Goal: Transaction & Acquisition: Obtain resource

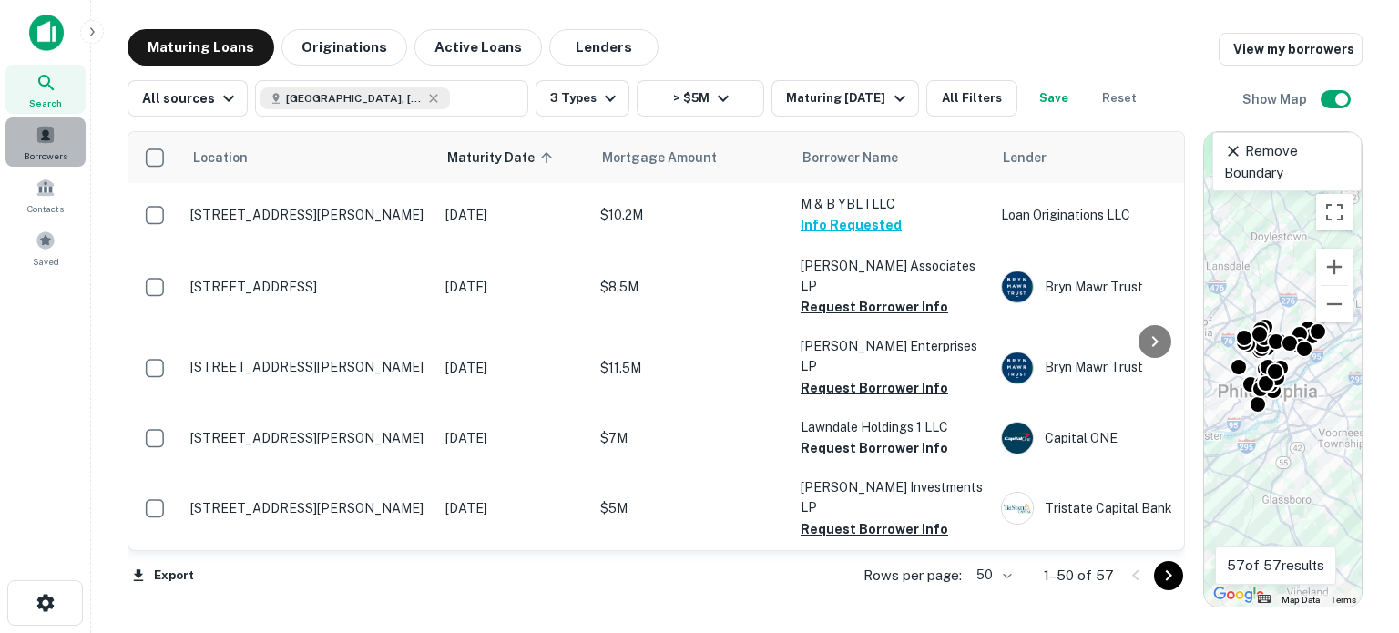
click at [29, 146] on div "Borrowers" at bounding box center [45, 142] width 80 height 49
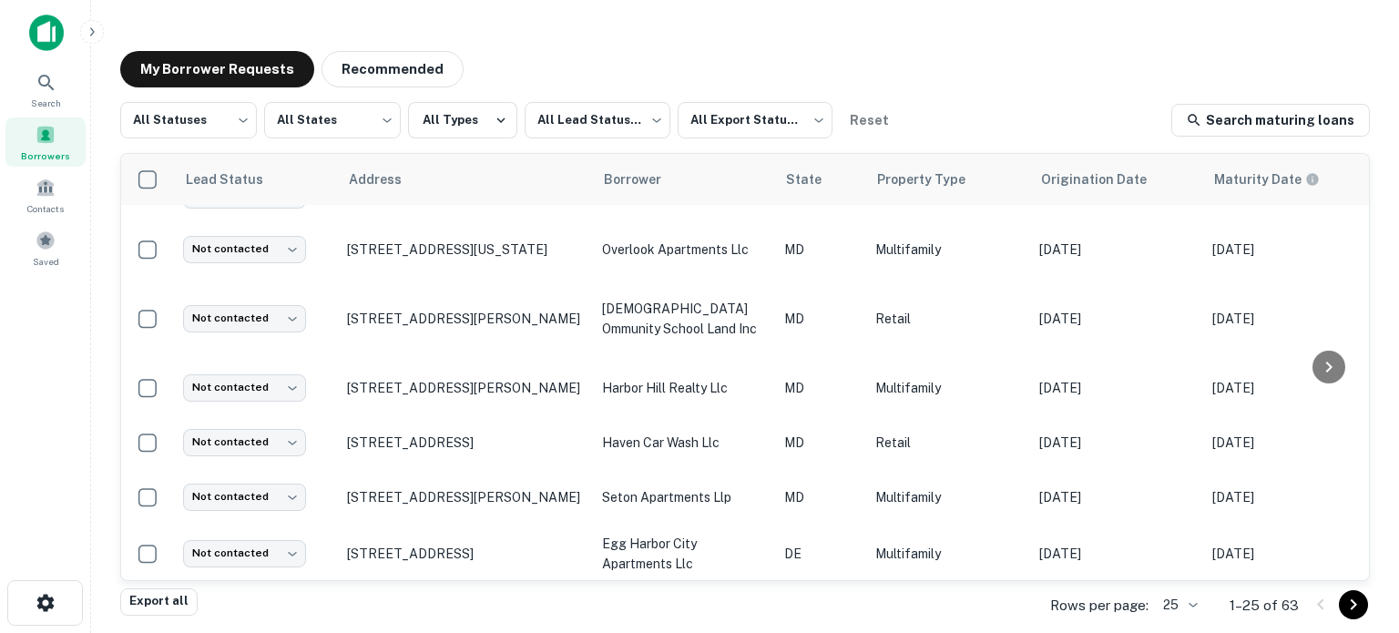
scroll to position [1090, 0]
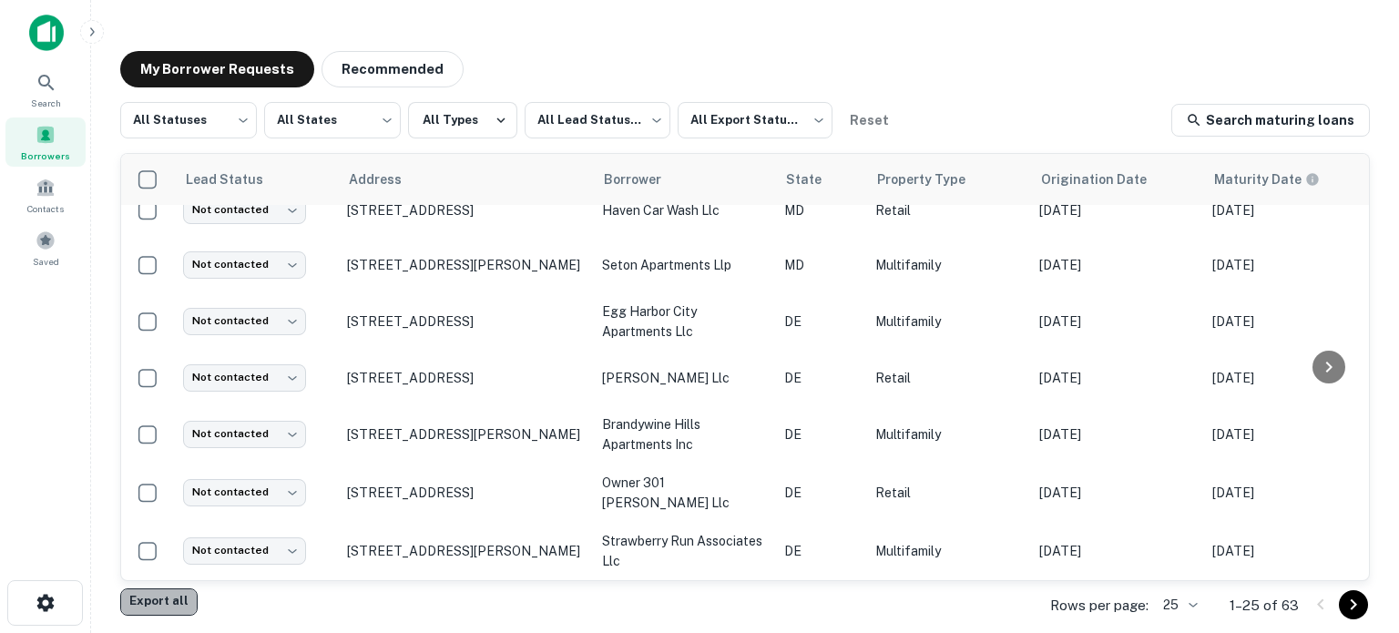
click at [160, 606] on button "Export all" at bounding box center [158, 601] width 77 height 27
click at [1352, 604] on icon "Go to next page" at bounding box center [1354, 605] width 22 height 22
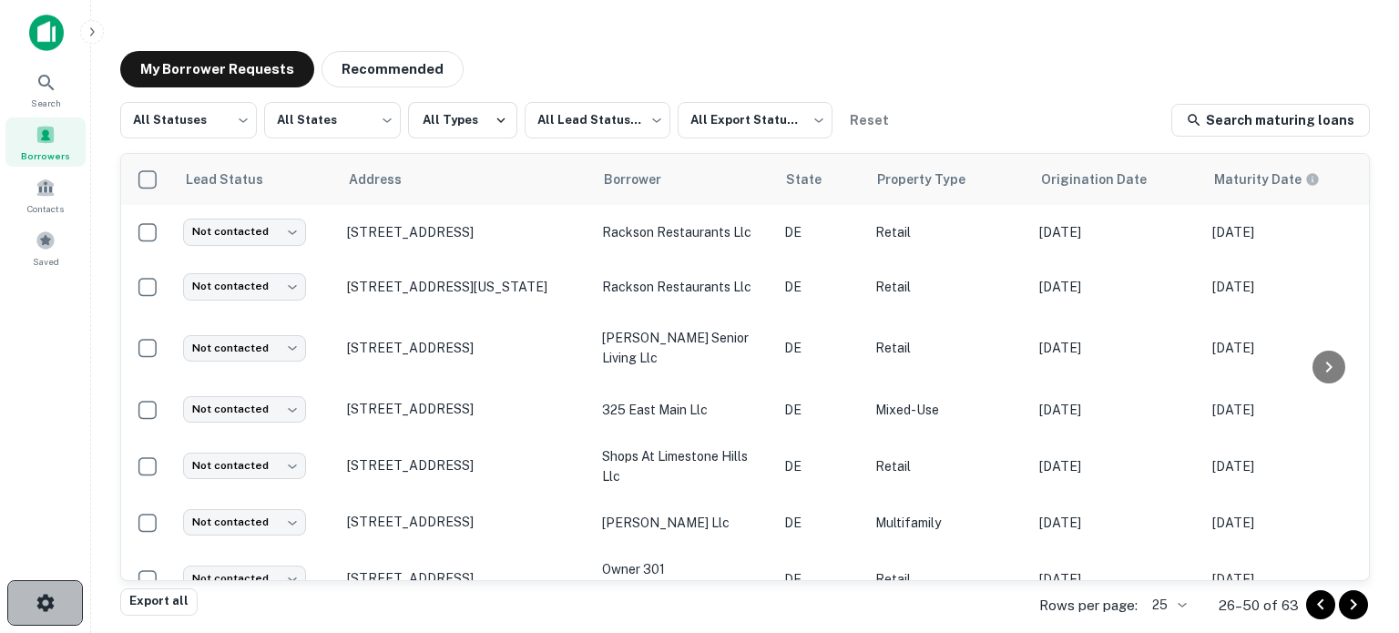
click at [31, 608] on button "button" at bounding box center [45, 603] width 76 height 46
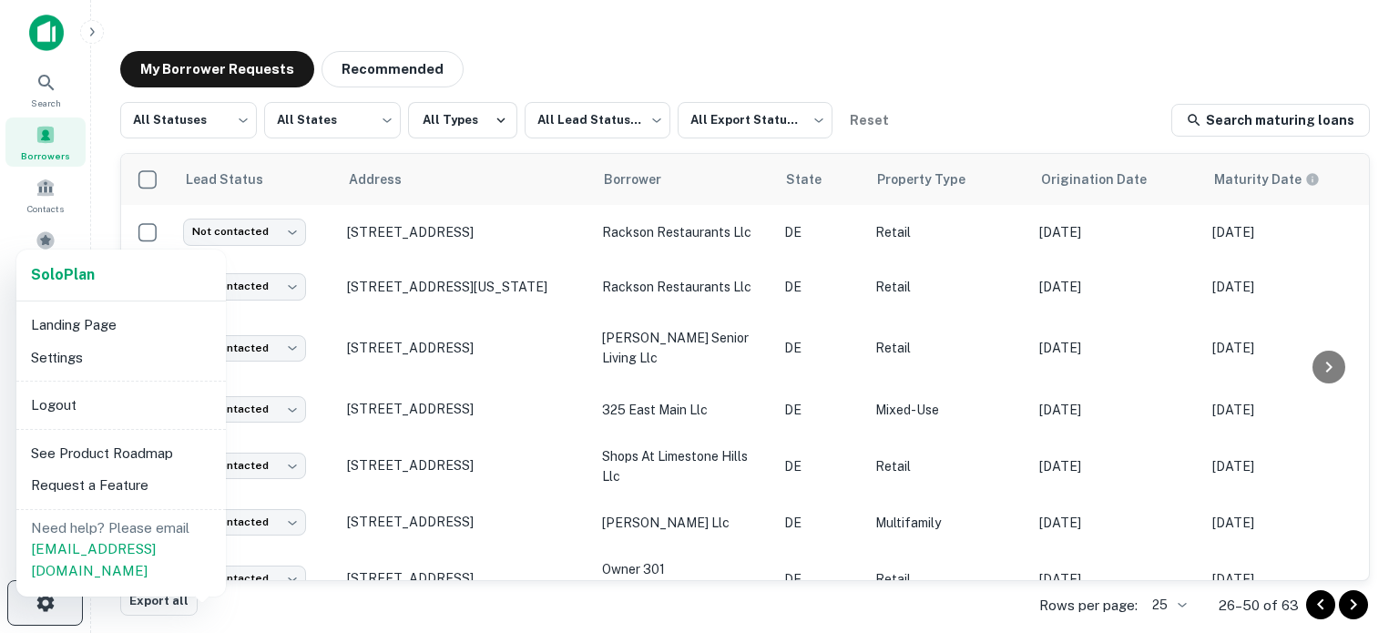
click at [31, 608] on div at bounding box center [699, 316] width 1399 height 633
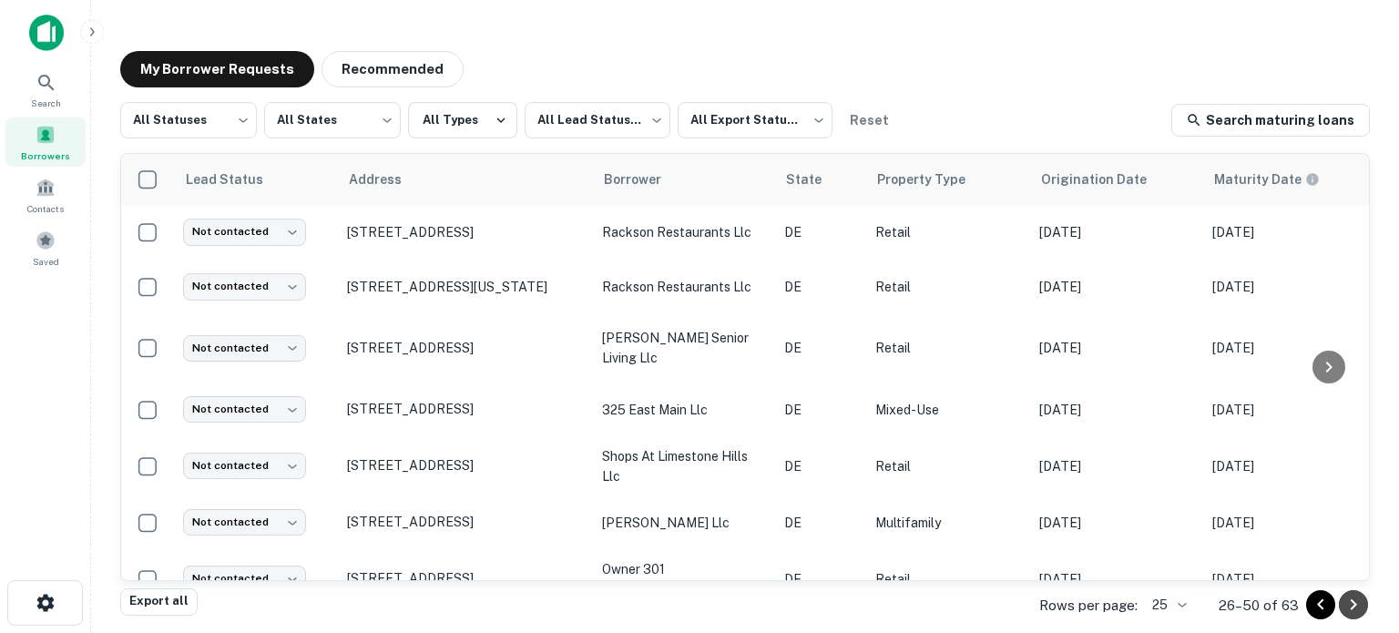
click at [1358, 604] on icon "Go to next page" at bounding box center [1354, 605] width 22 height 22
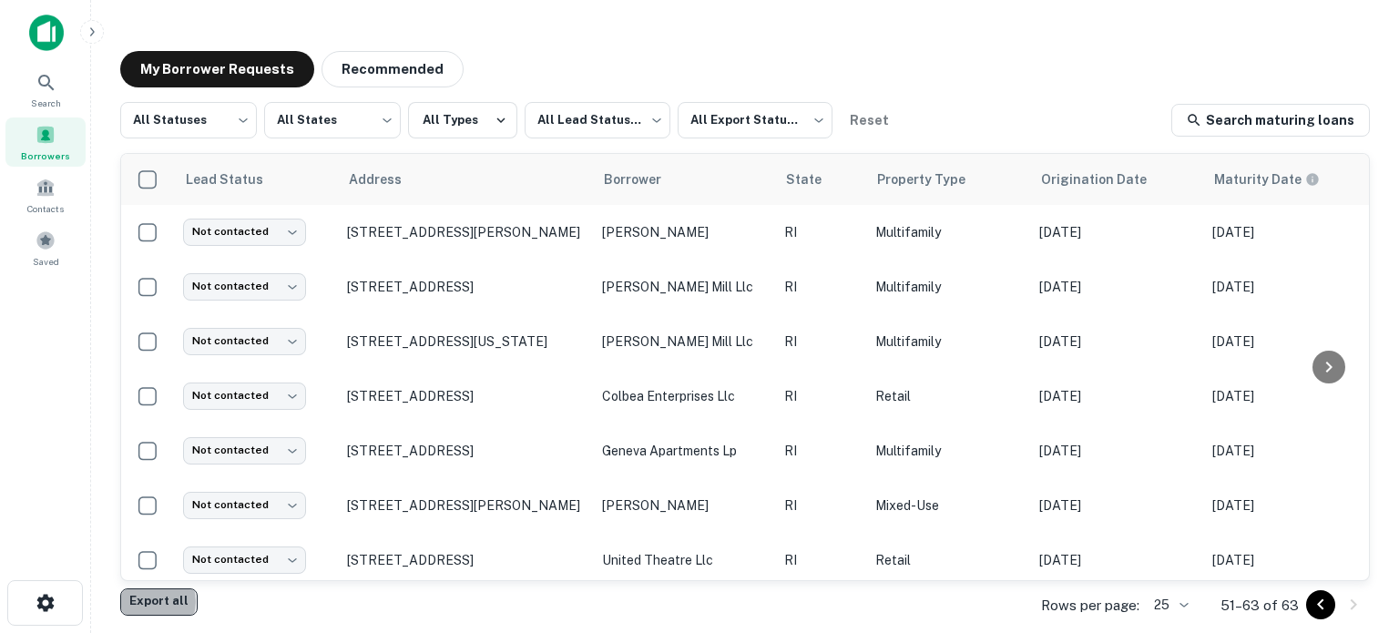
click at [151, 601] on button "Export all" at bounding box center [158, 601] width 77 height 27
click at [1229, 43] on div "Export created successfully. Preparing download..." at bounding box center [1246, 53] width 219 height 44
click at [170, 596] on button "Export all" at bounding box center [158, 601] width 77 height 27
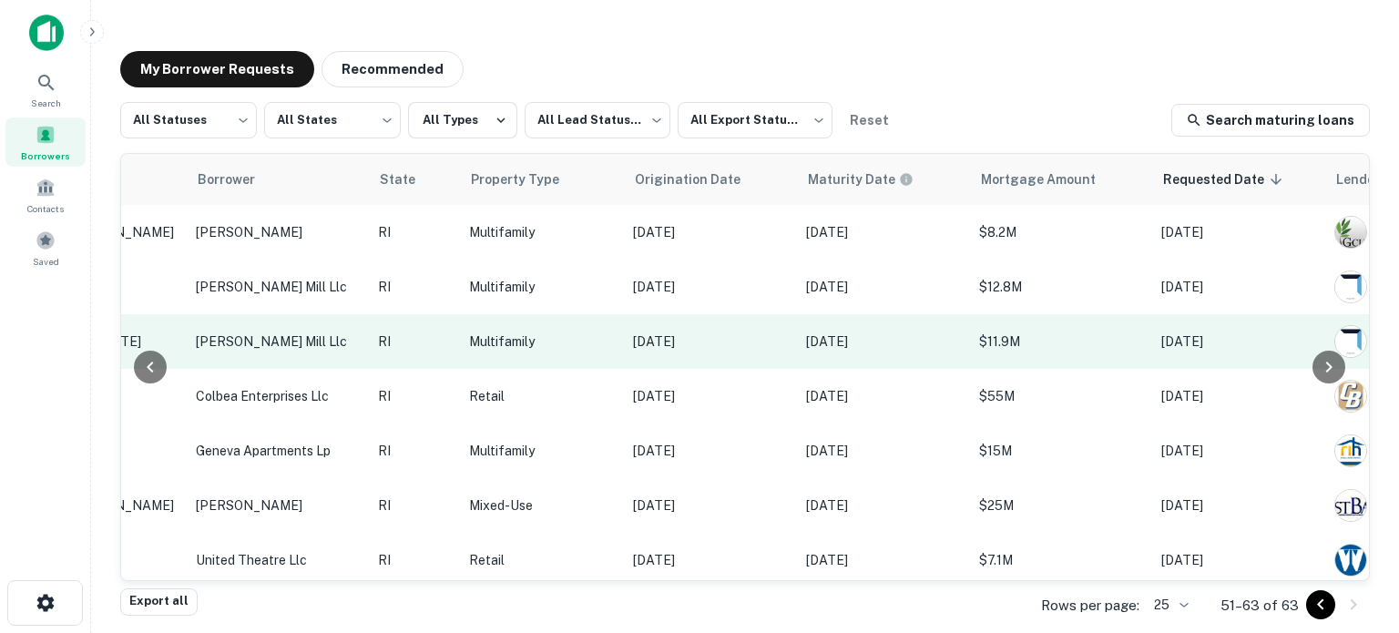
scroll to position [0, 721]
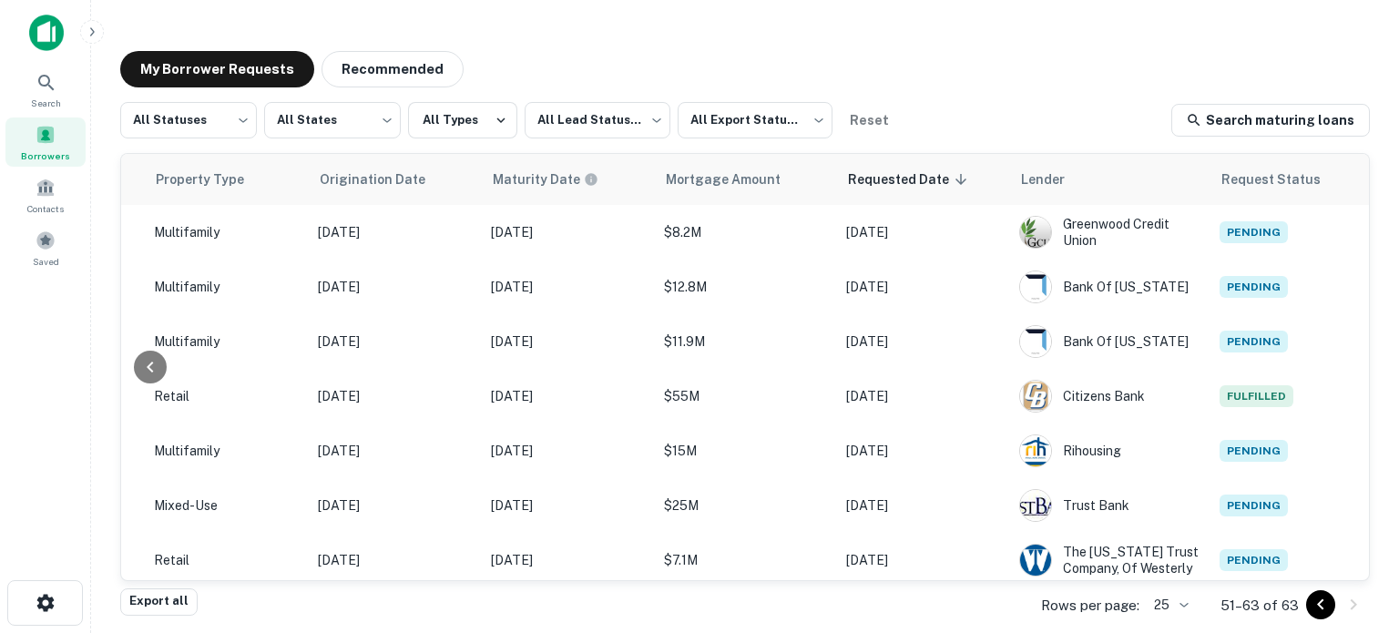
click at [1306, 612] on div at bounding box center [1337, 604] width 62 height 29
click at [1319, 609] on icon "Go to previous page" at bounding box center [1321, 605] width 22 height 22
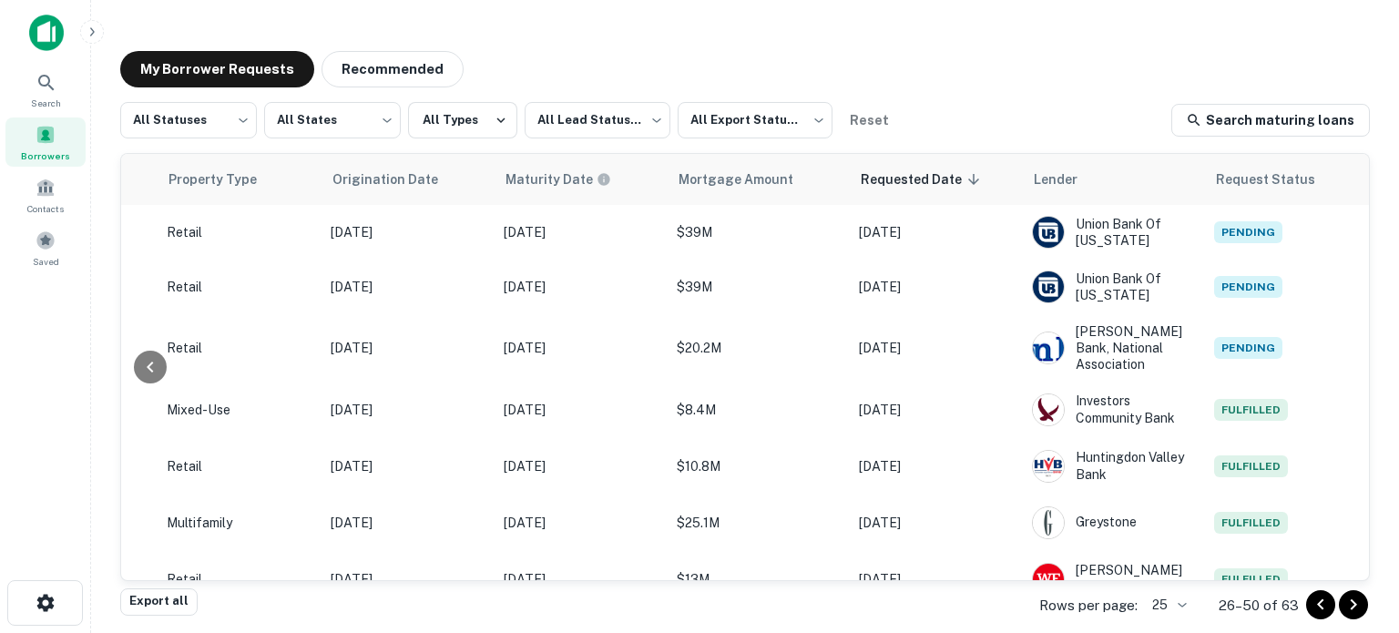
click at [1324, 613] on icon "Go to previous page" at bounding box center [1321, 605] width 22 height 22
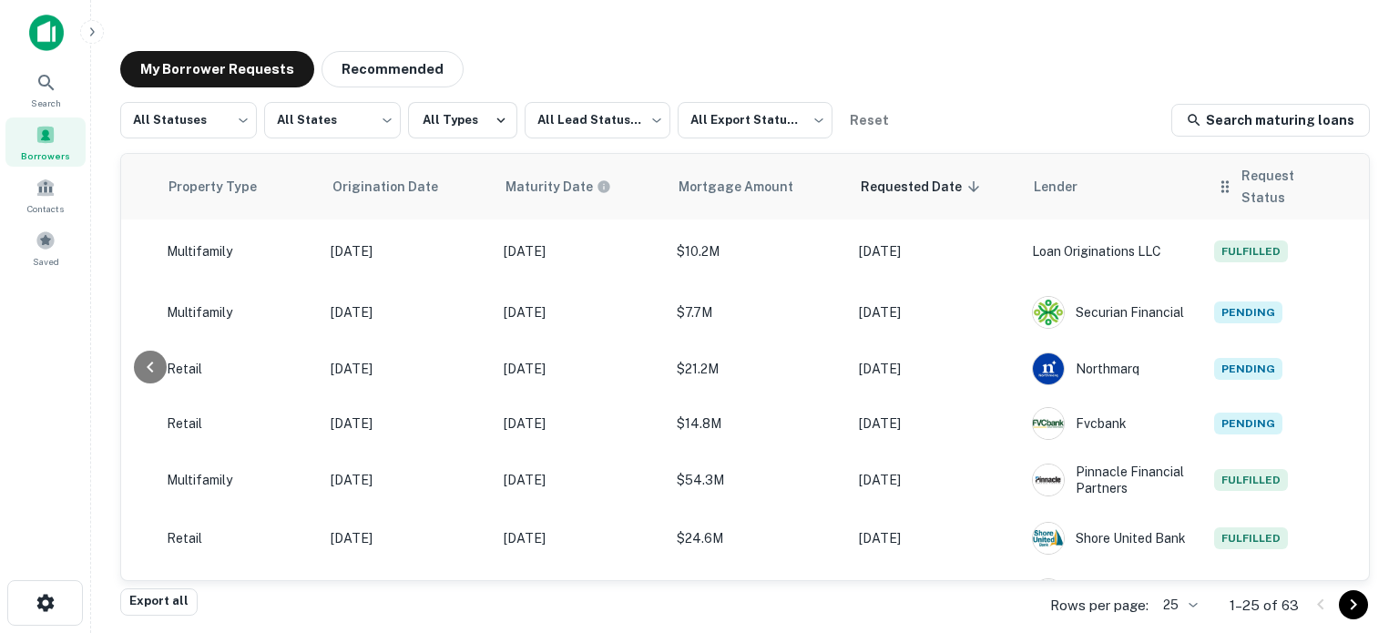
click at [1216, 193] on icon at bounding box center [1225, 187] width 18 height 22
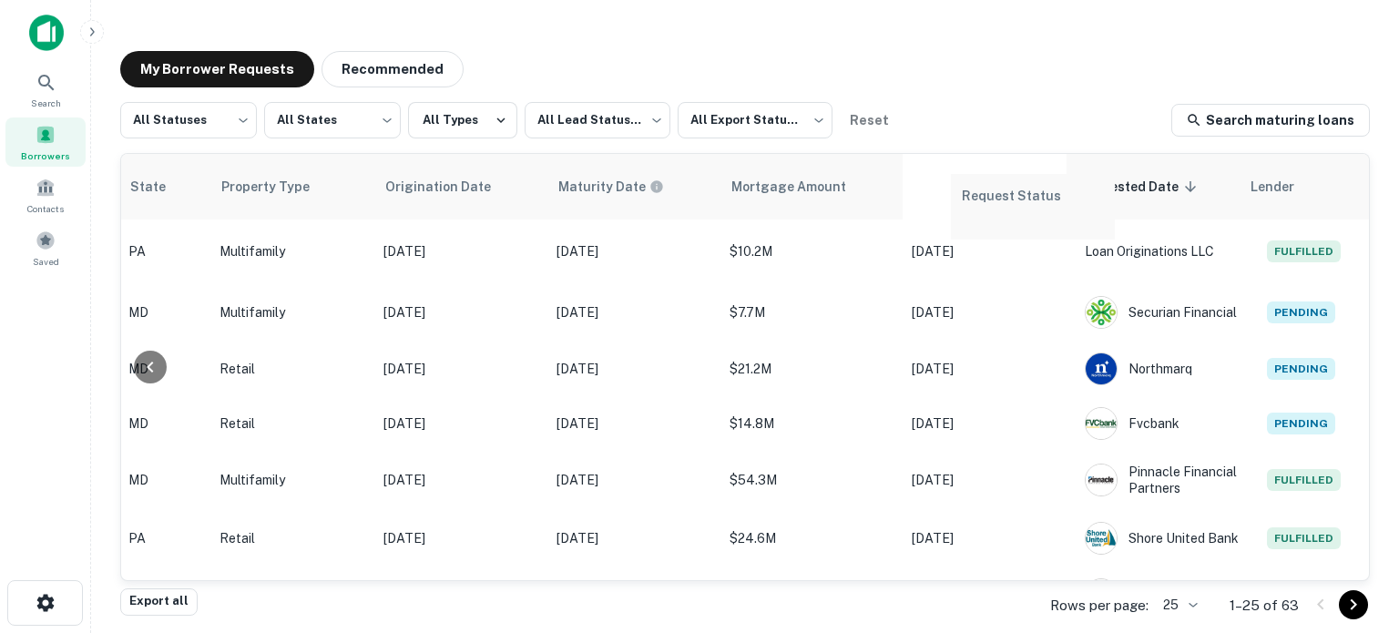
scroll to position [0, 656]
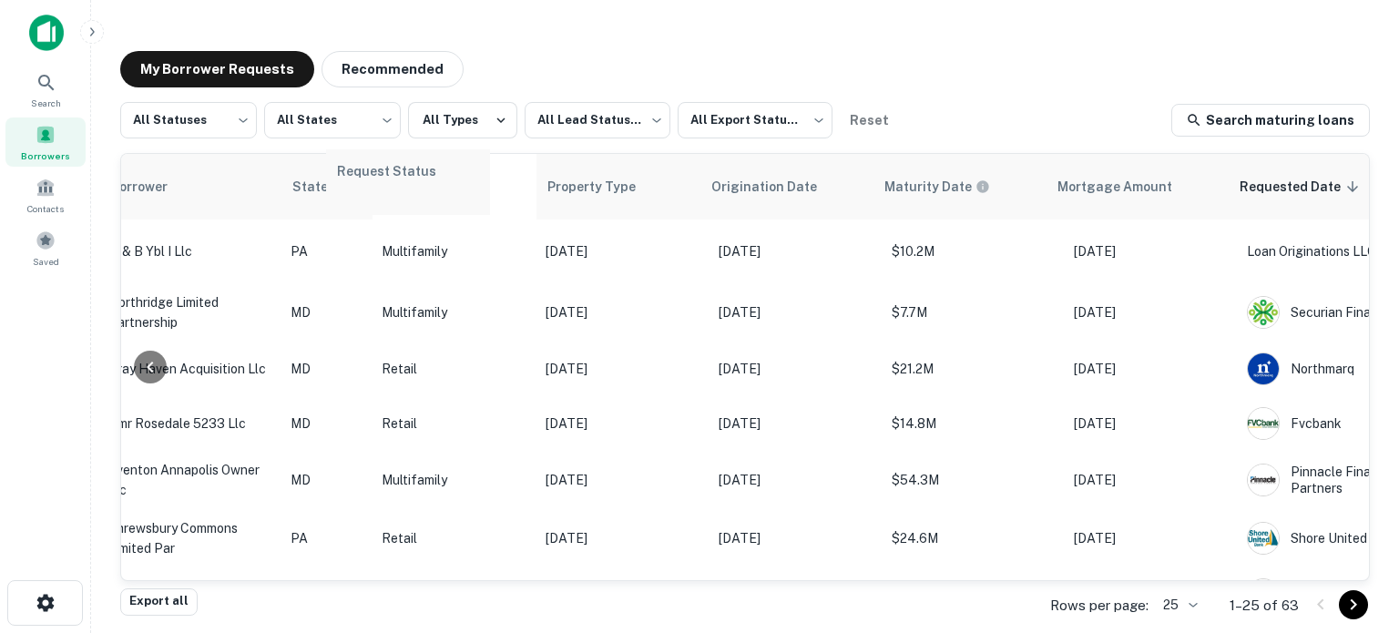
drag, startPoint x: 1260, startPoint y: 192, endPoint x: 394, endPoint y: 189, distance: 865.4
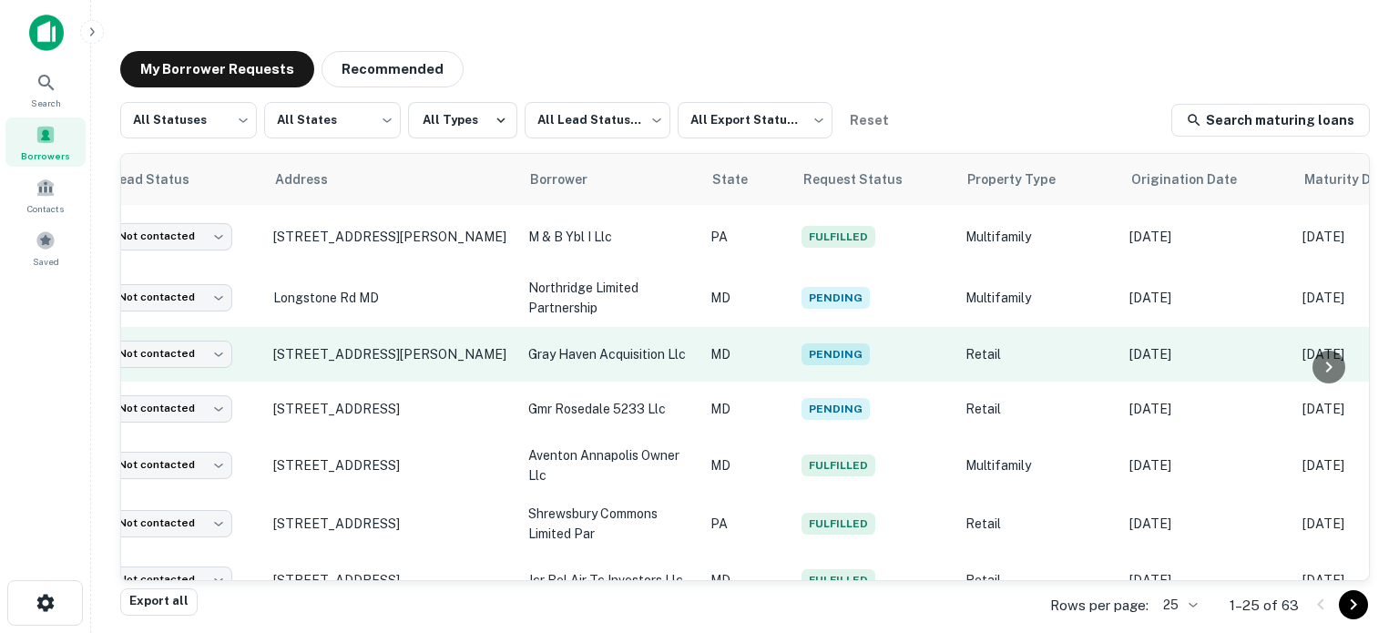
scroll to position [0, 0]
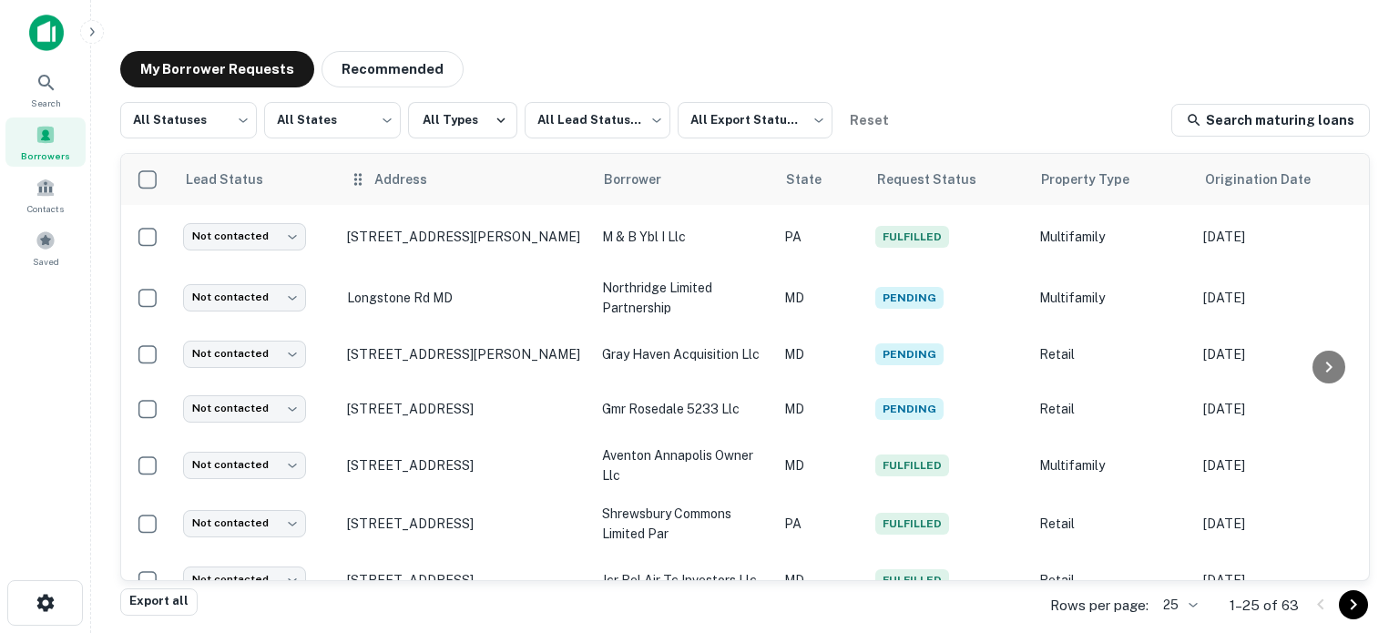
drag, startPoint x: 913, startPoint y: 181, endPoint x: 551, endPoint y: 200, distance: 362.1
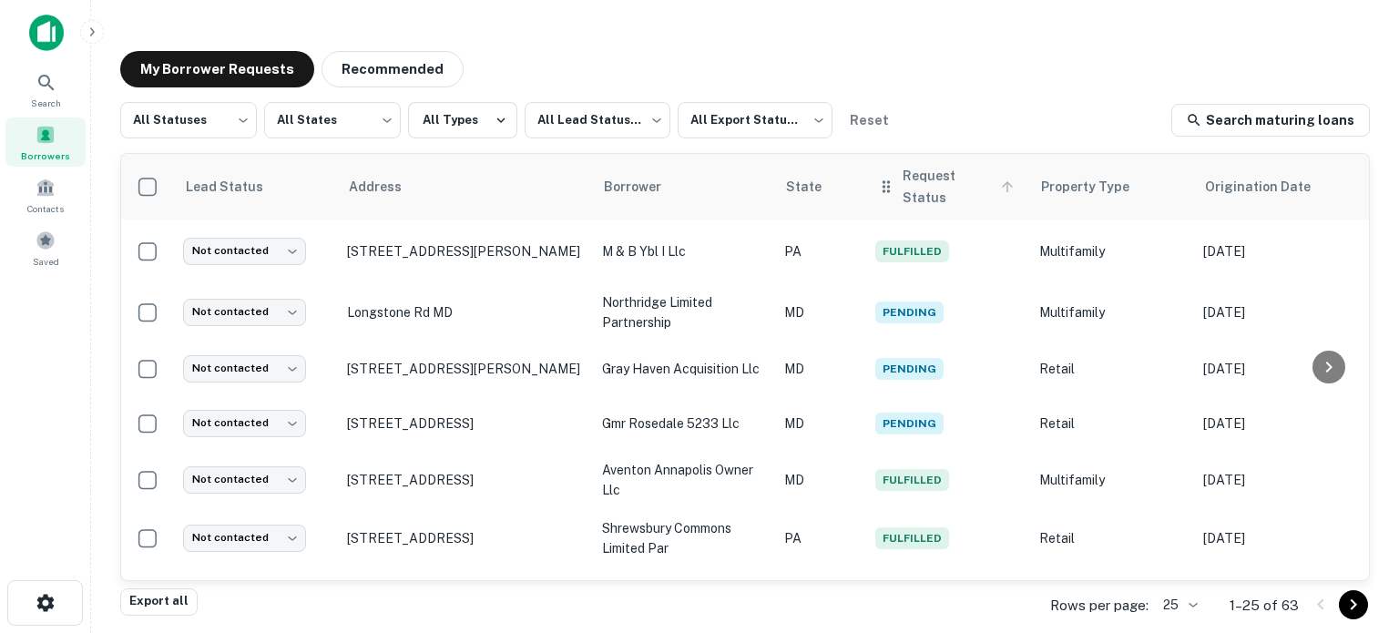
drag, startPoint x: 551, startPoint y: 200, endPoint x: 919, endPoint y: 185, distance: 368.3
click at [919, 185] on span "Request Status" at bounding box center [961, 187] width 117 height 44
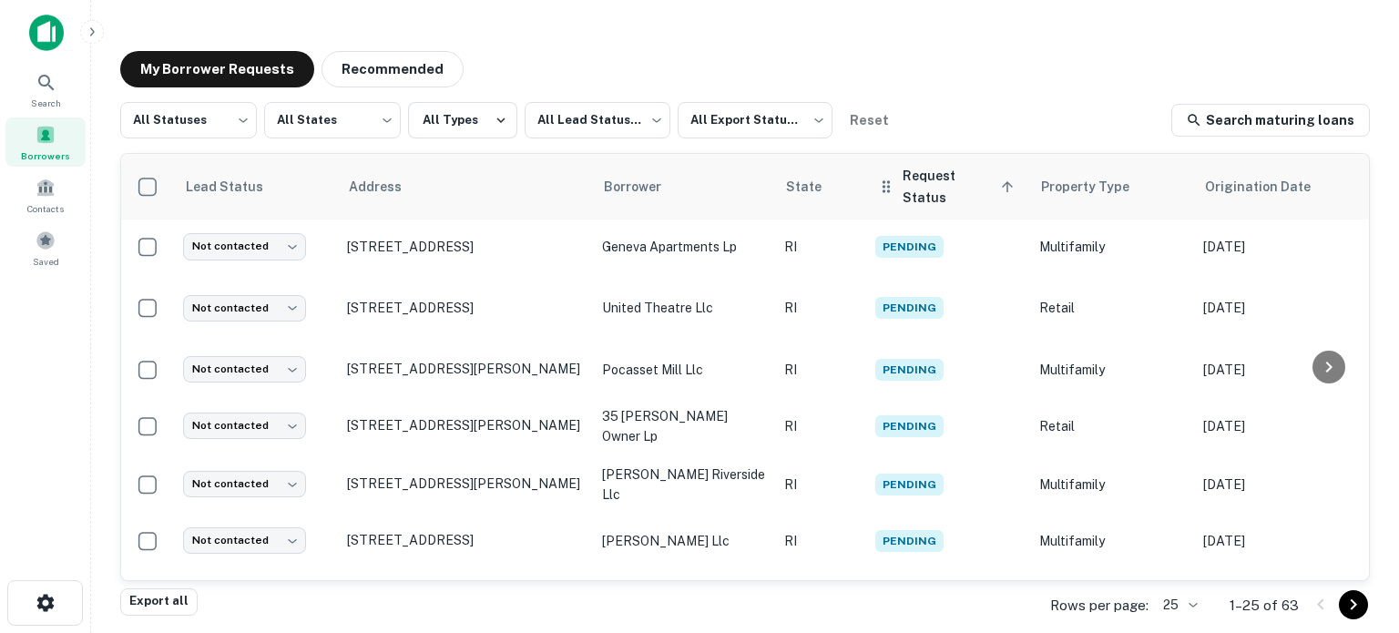
click at [1002, 181] on icon at bounding box center [1007, 186] width 11 height 11
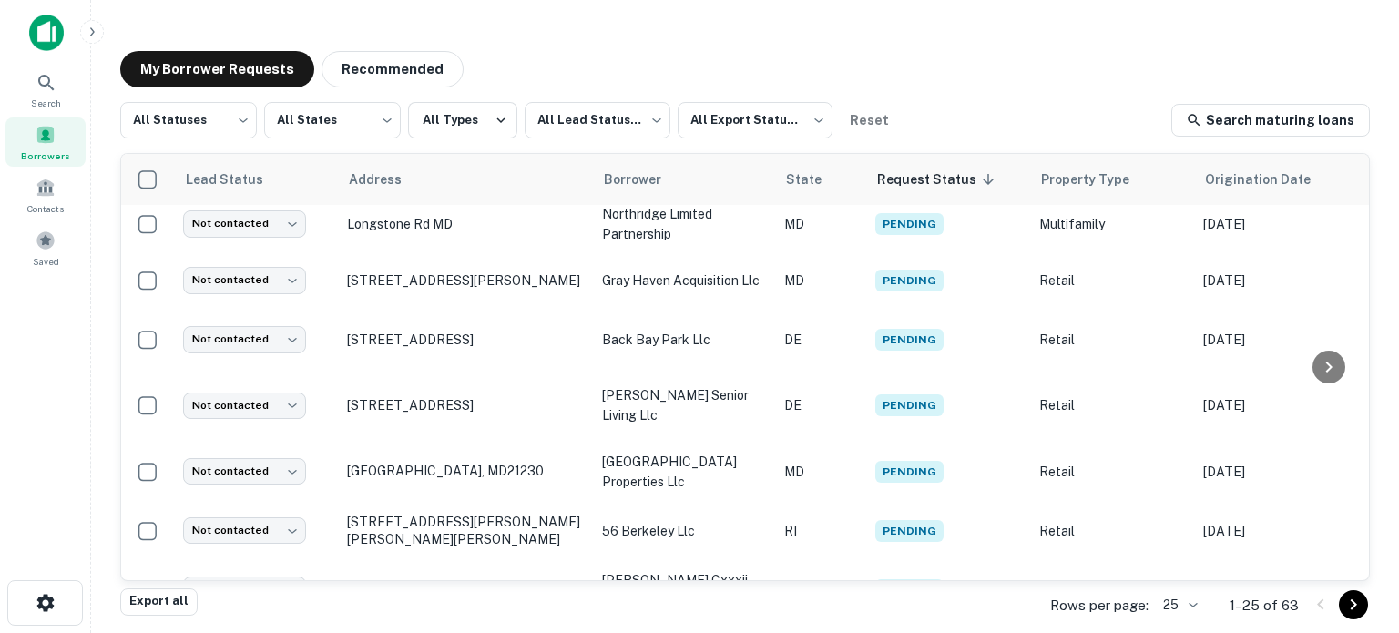
scroll to position [1071, 0]
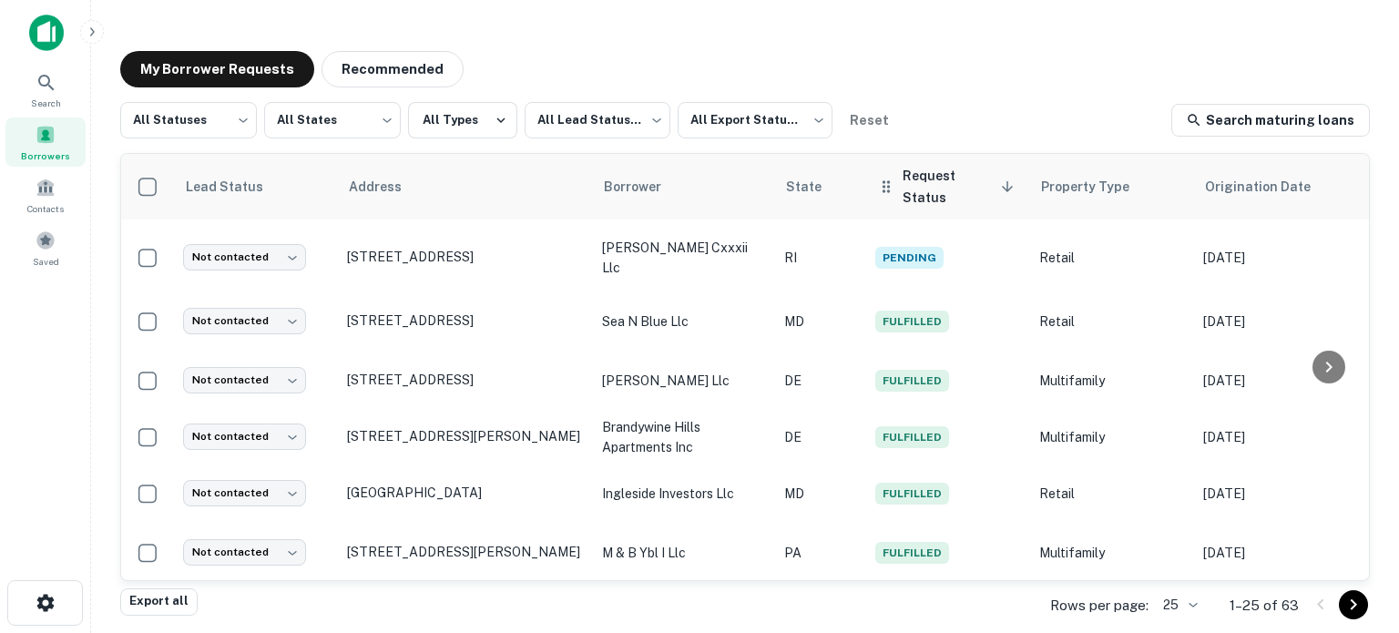
click at [967, 189] on span "Request Status sorted descending" at bounding box center [961, 187] width 117 height 44
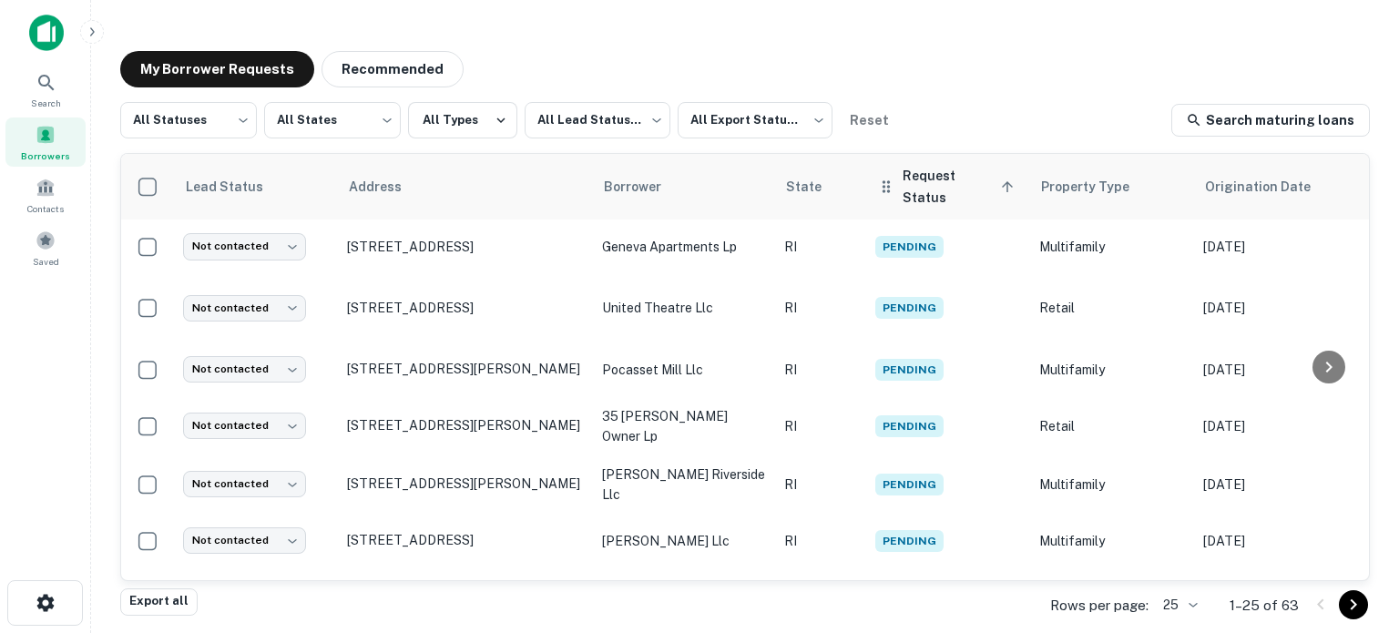
click at [933, 179] on span "Request Status sorted ascending" at bounding box center [961, 187] width 117 height 44
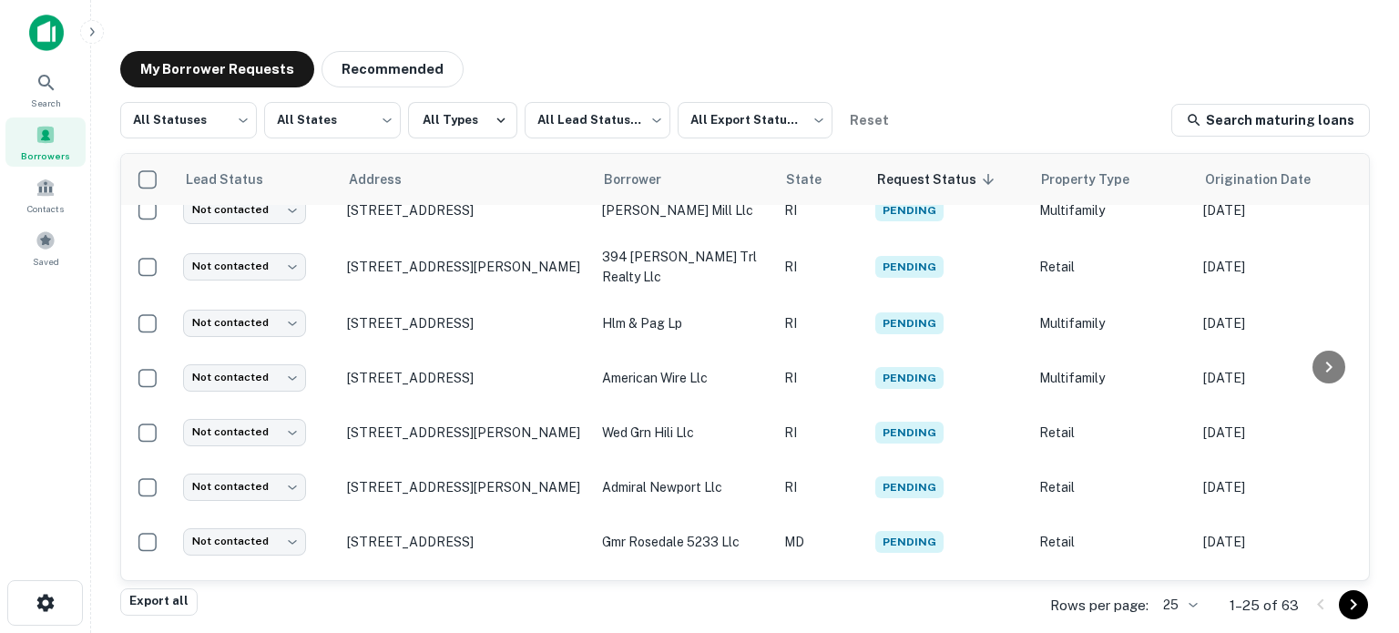
scroll to position [295, 0]
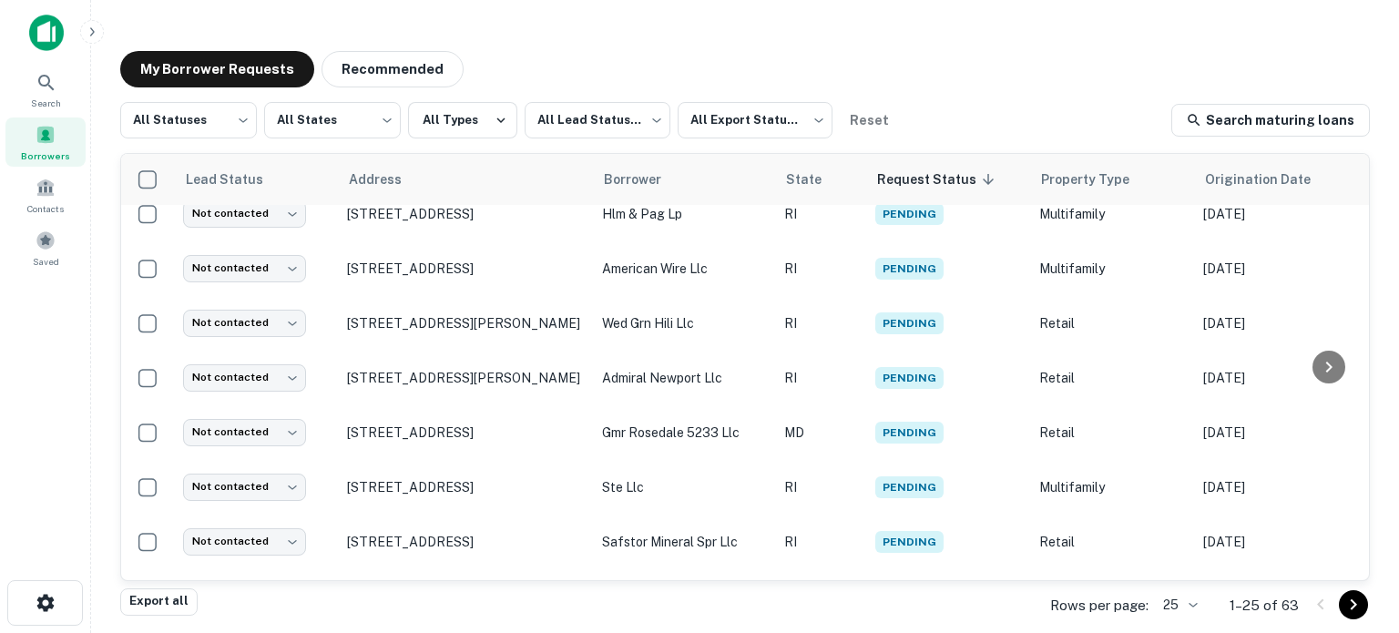
drag, startPoint x: 952, startPoint y: 281, endPoint x: 983, endPoint y: 90, distance: 193.8
click at [983, 90] on div "My Borrower Requests Recommended All Statuses *** ​ All States *** ​ All Types …" at bounding box center [745, 321] width 1279 height 570
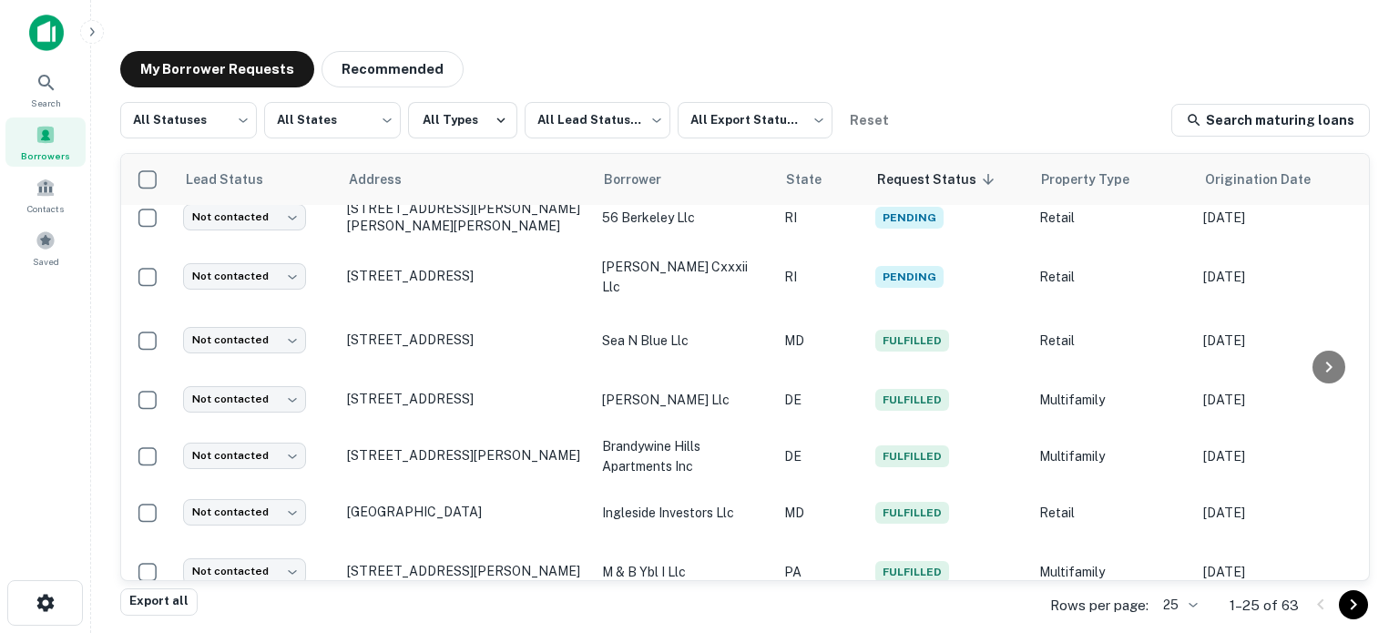
scroll to position [1071, 0]
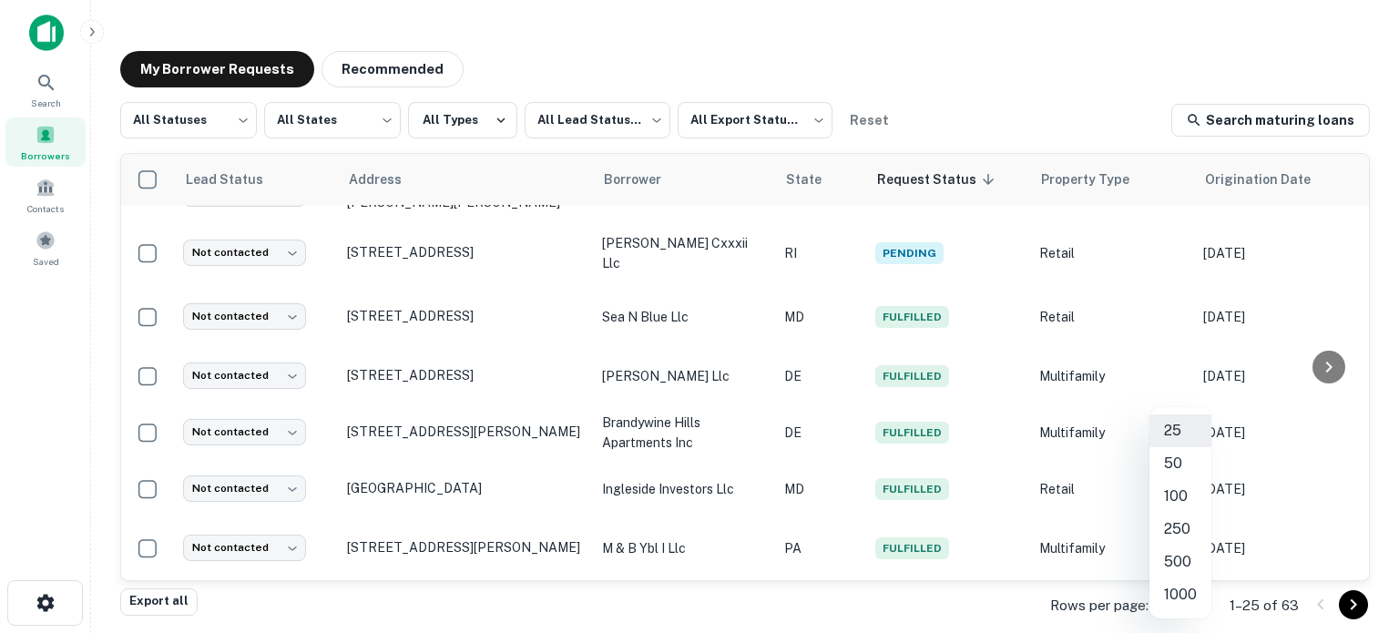
click at [1188, 611] on body "Search Borrowers Contacts Saved My Borrower Requests Recommended All Statuses *…" at bounding box center [699, 316] width 1399 height 633
click at [1186, 502] on li "100" at bounding box center [1181, 496] width 62 height 33
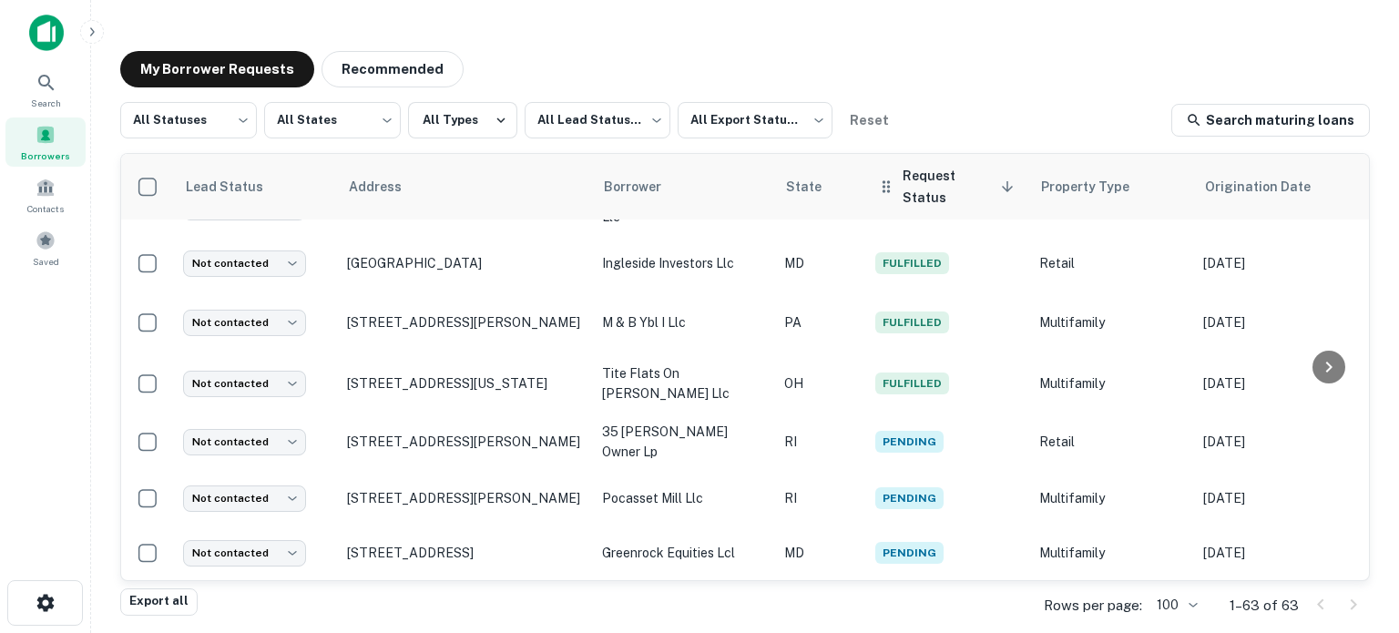
scroll to position [2732, 0]
click at [1008, 179] on icon at bounding box center [1007, 187] width 16 height 16
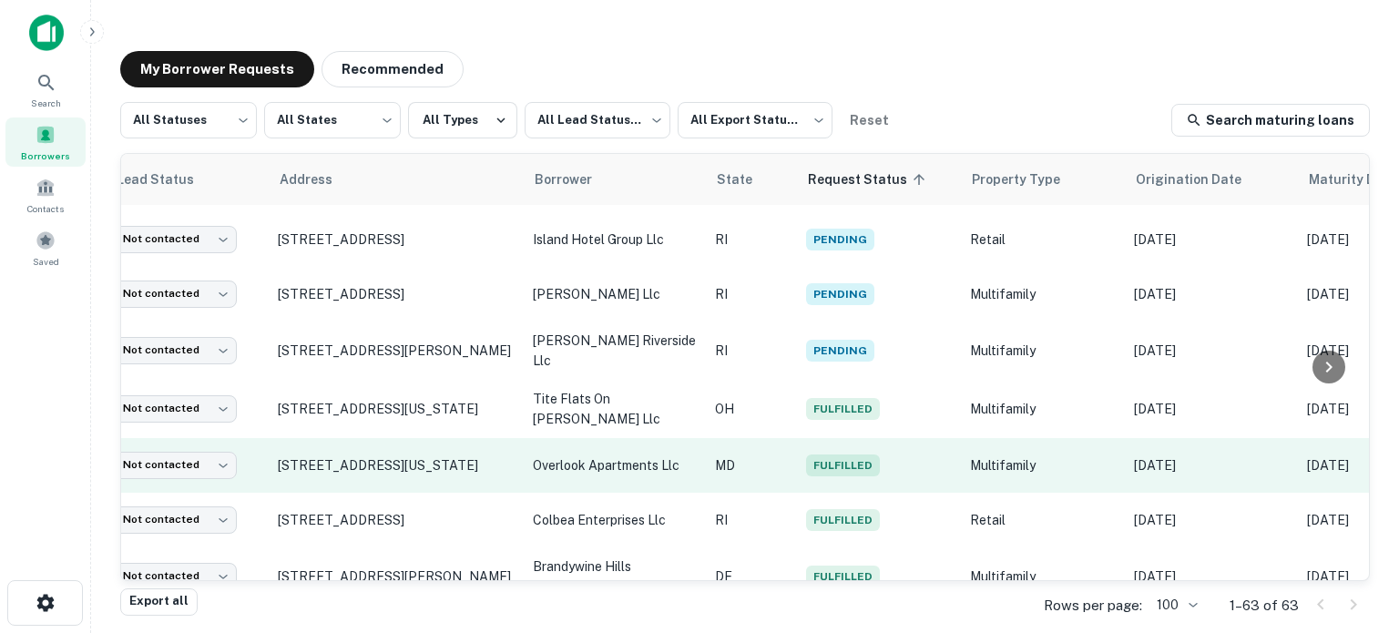
scroll to position [547, 0]
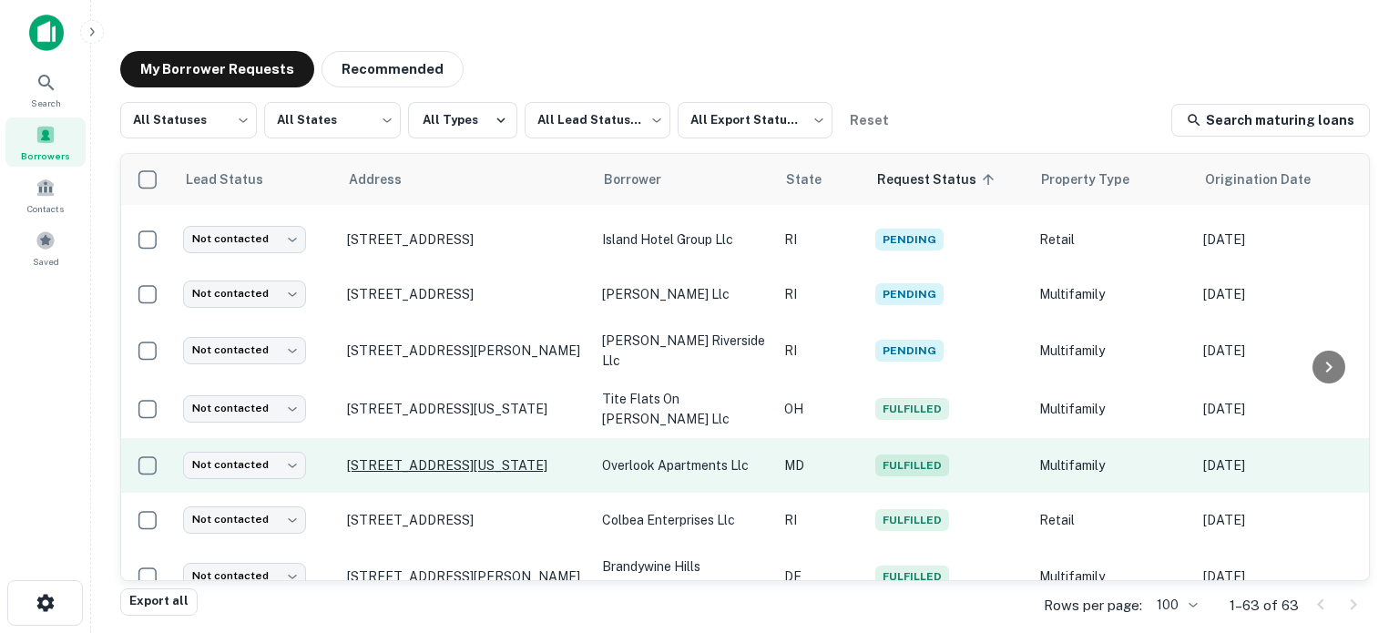
click at [426, 462] on p "[STREET_ADDRESS][US_STATE]" at bounding box center [465, 465] width 237 height 16
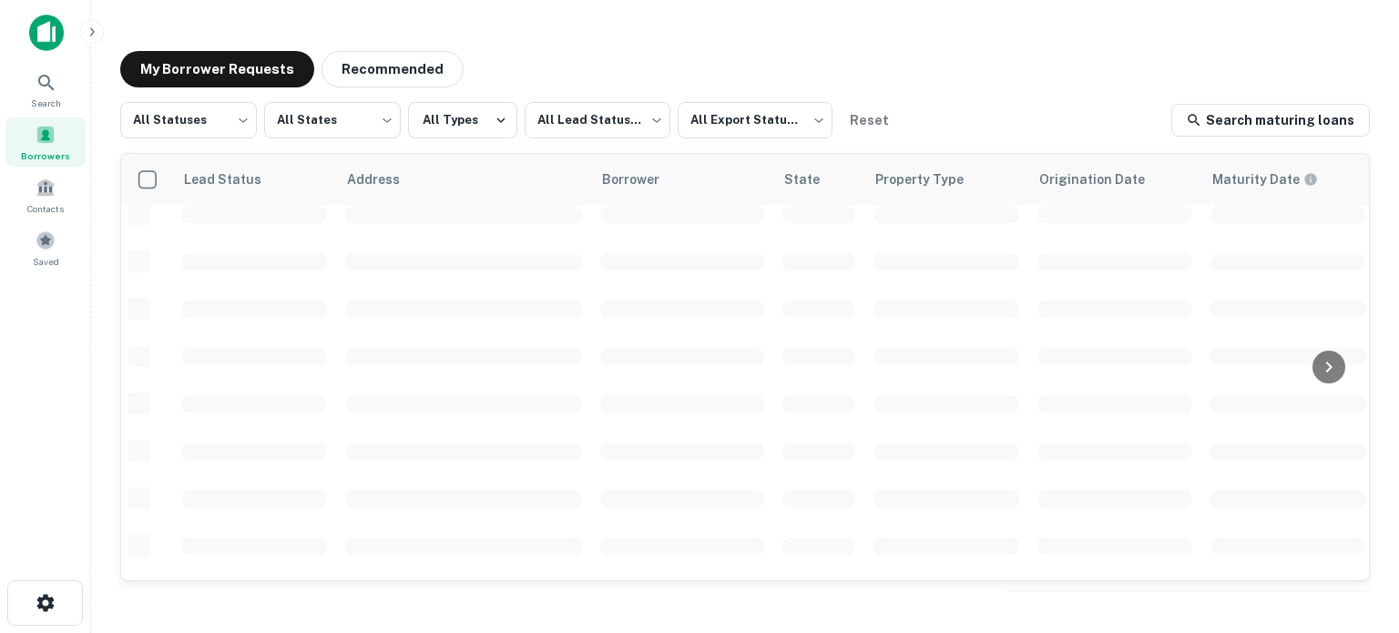
scroll to position [547, 0]
